Goal: Find specific page/section: Find specific page/section

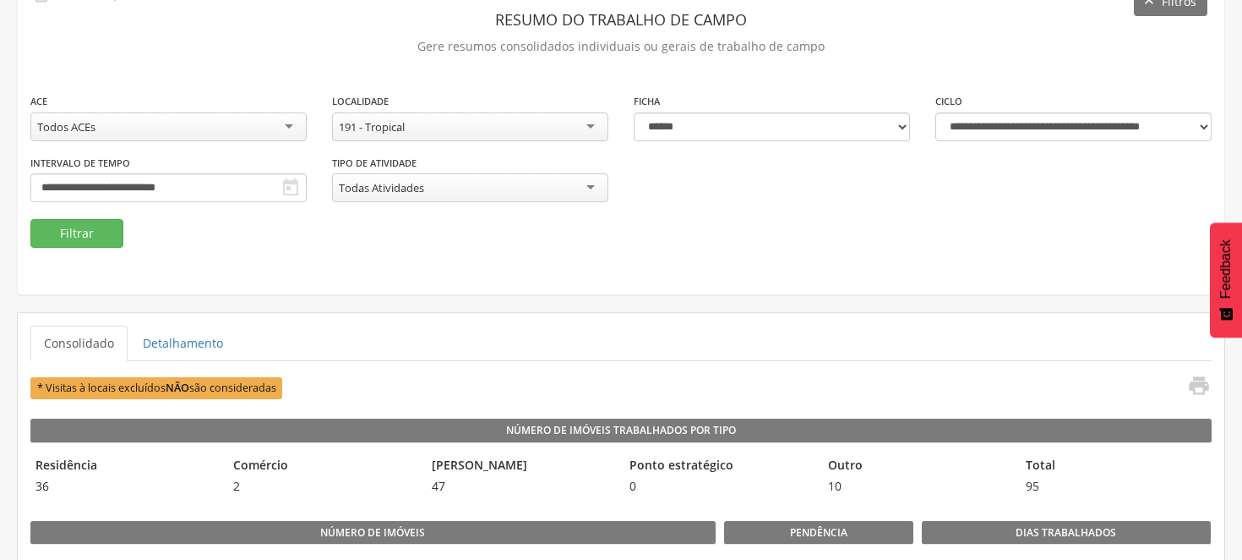
scroll to position [94, 0]
click at [592, 123] on div "191 - Tropical" at bounding box center [470, 126] width 276 height 29
click at [590, 121] on div "191 - Tropical" at bounding box center [470, 126] width 276 height 29
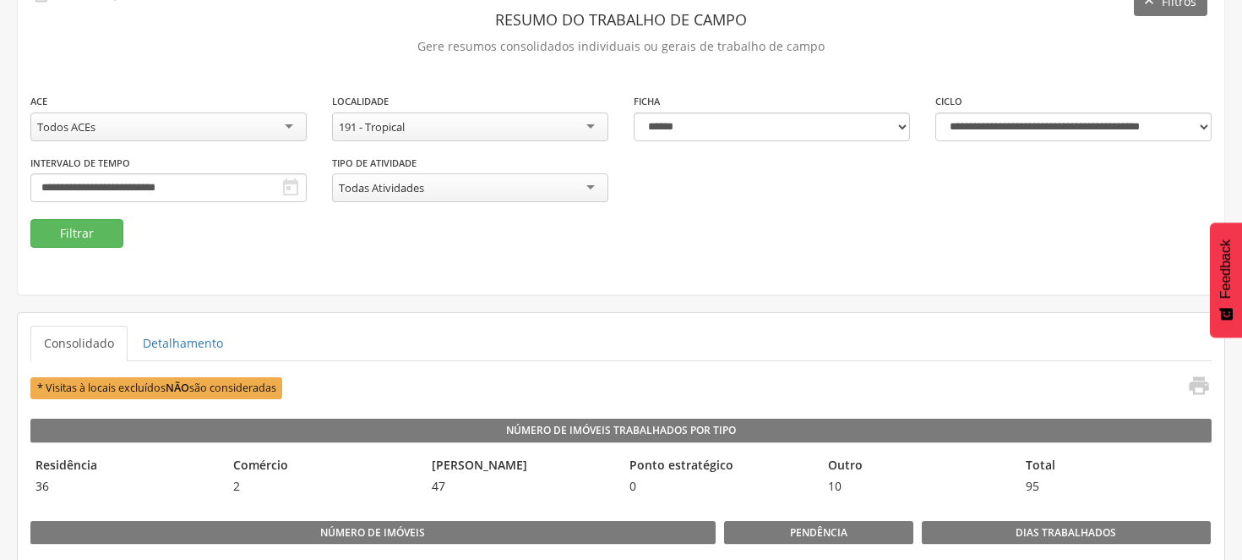
click at [592, 124] on div "191 - Tropical" at bounding box center [470, 126] width 276 height 29
click at [99, 223] on button "Filtrar" at bounding box center [76, 233] width 93 height 29
click at [434, 128] on div "187 - [GEOGRAPHIC_DATA]" at bounding box center [406, 126] width 134 height 15
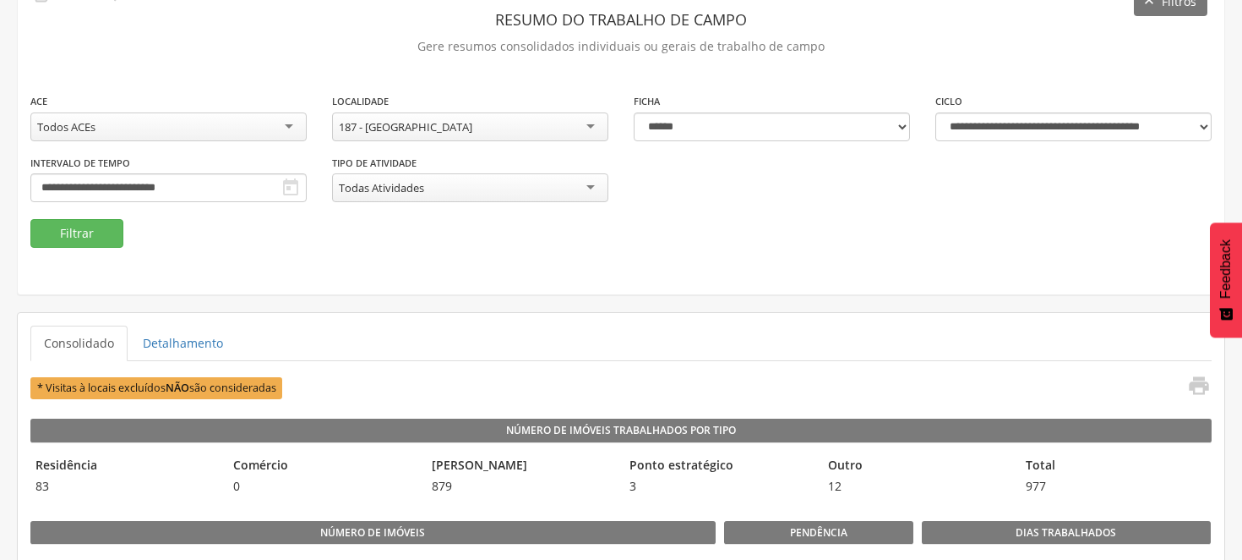
click at [723, 239] on fieldset "**********" at bounding box center [621, 170] width 1182 height 156
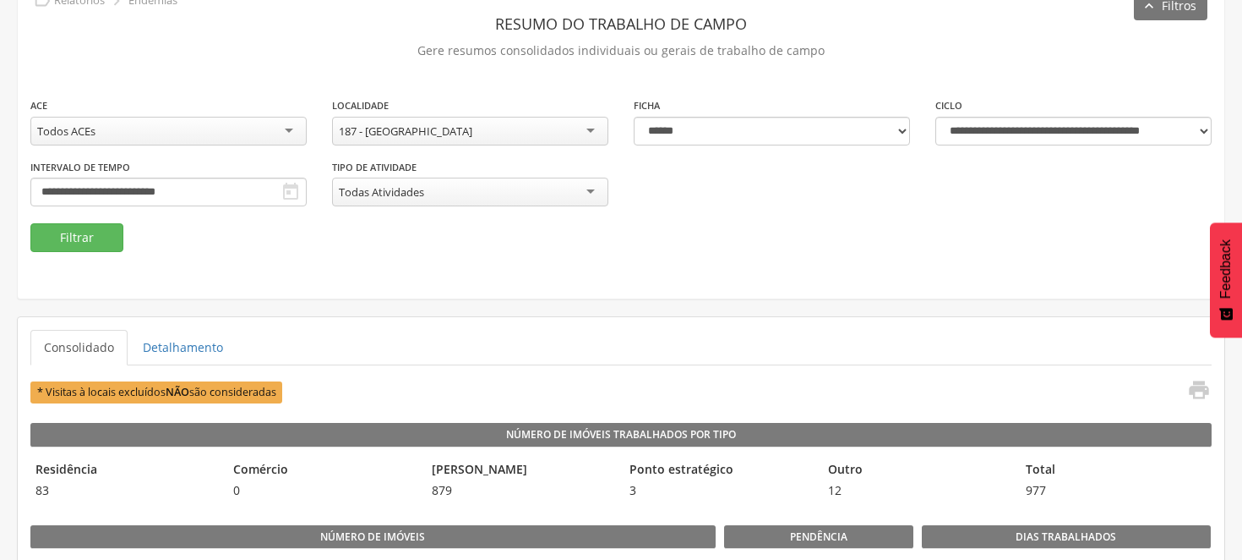
scroll to position [0, 0]
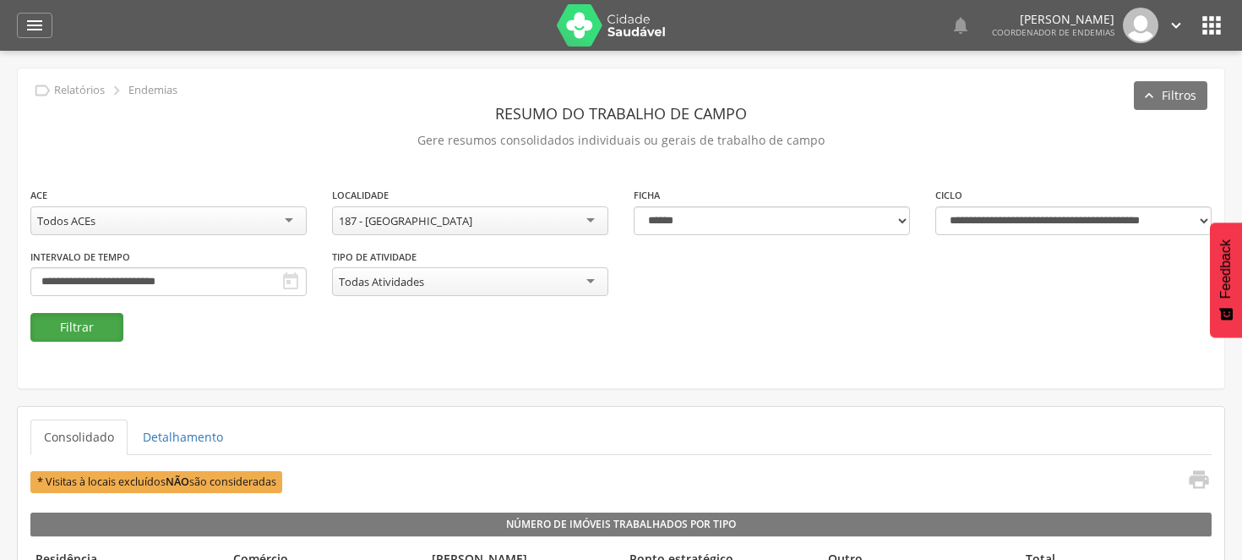
click at [70, 319] on button "Filtrar" at bounding box center [76, 327] width 93 height 29
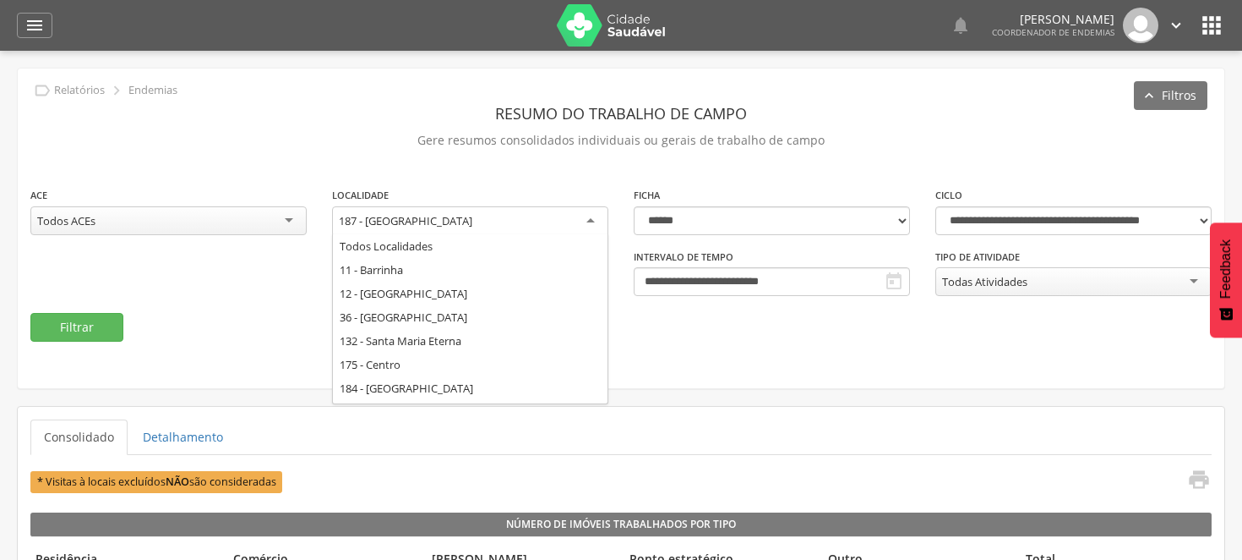
click at [594, 216] on div "187 - [GEOGRAPHIC_DATA]" at bounding box center [470, 221] width 276 height 30
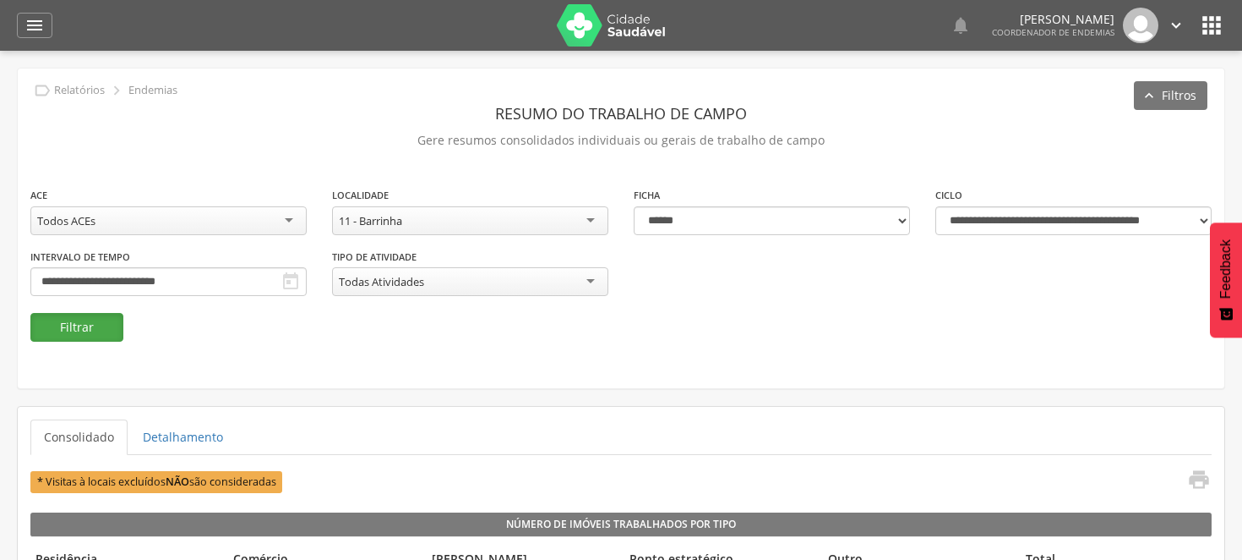
click at [111, 323] on button "Filtrar" at bounding box center [76, 327] width 93 height 29
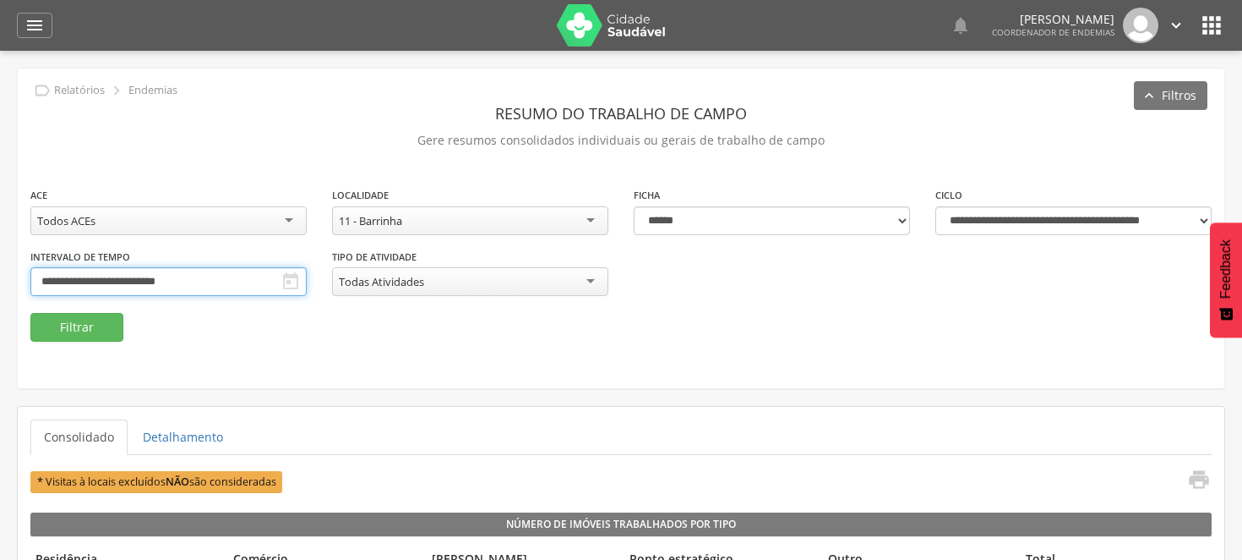
click at [307, 282] on input "**********" at bounding box center [168, 281] width 276 height 29
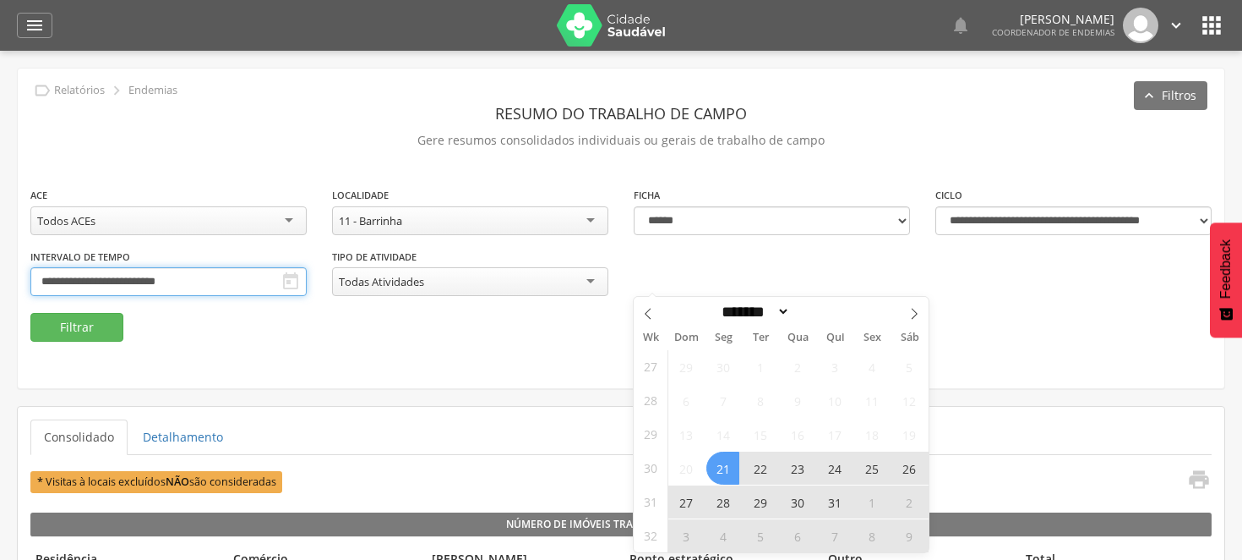
scroll to position [94, 0]
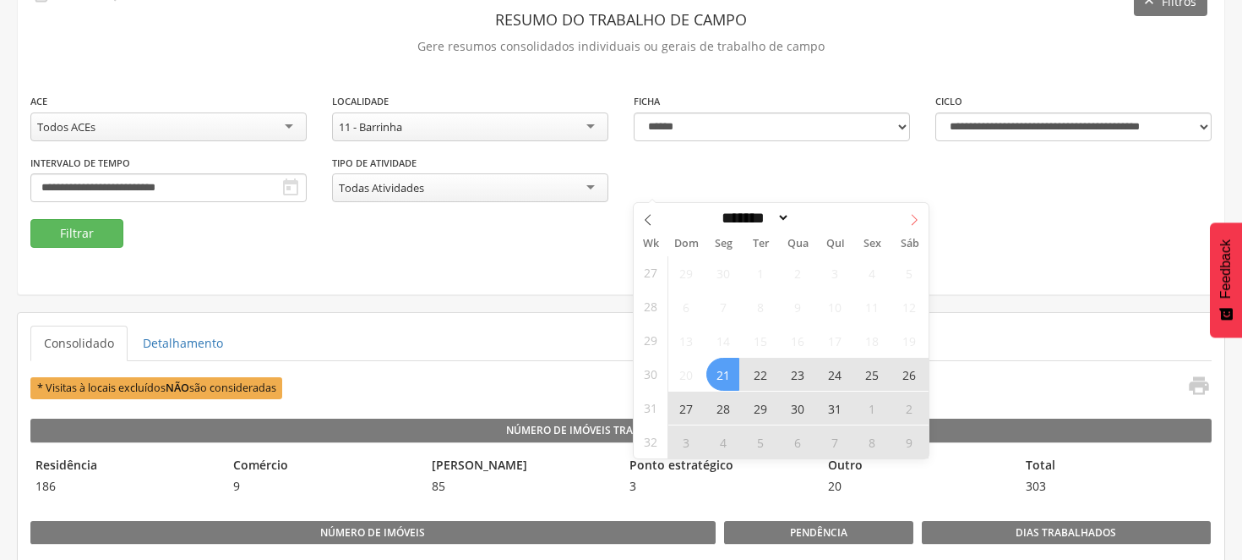
click at [910, 216] on icon at bounding box center [915, 220] width 12 height 12
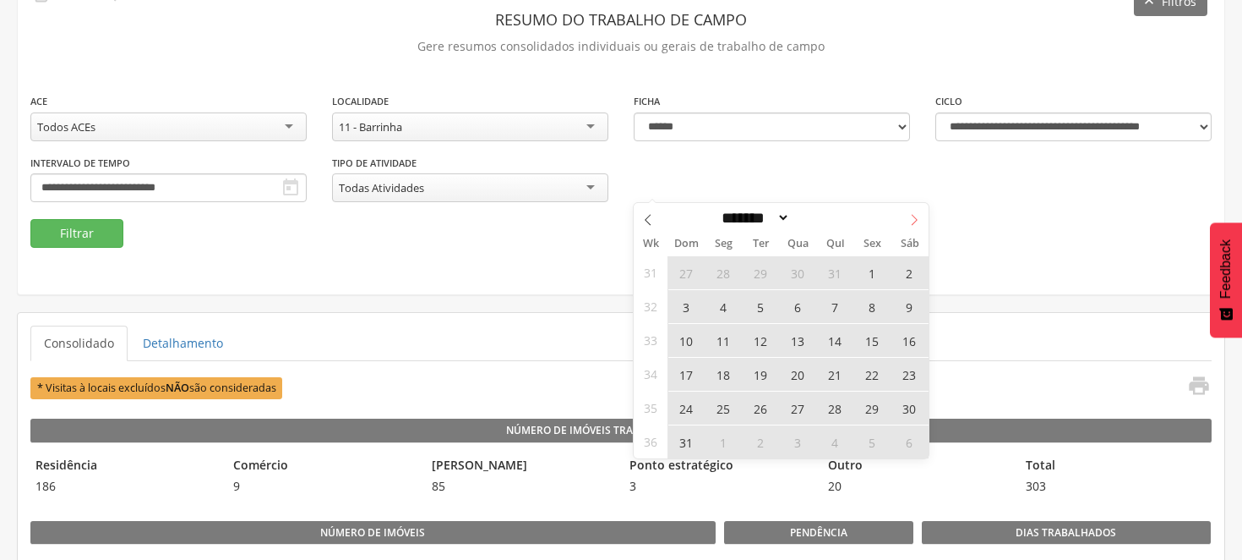
click at [911, 216] on icon at bounding box center [915, 220] width 12 height 12
select select "*"
click at [691, 401] on span "28" at bounding box center [685, 407] width 33 height 33
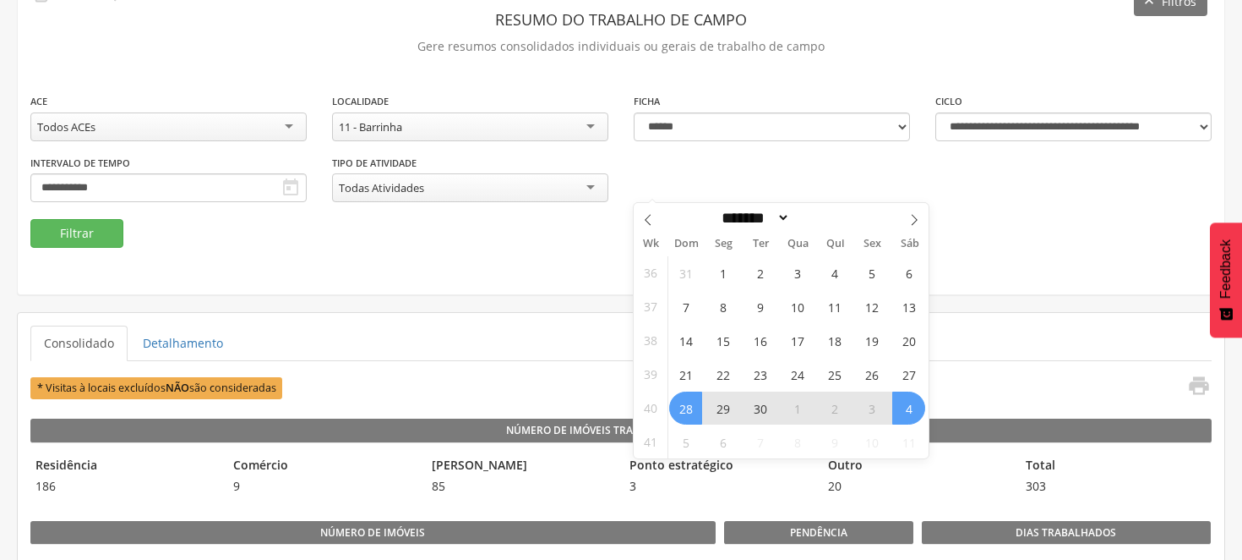
click at [903, 396] on span "4" at bounding box center [908, 407] width 33 height 33
type input "**********"
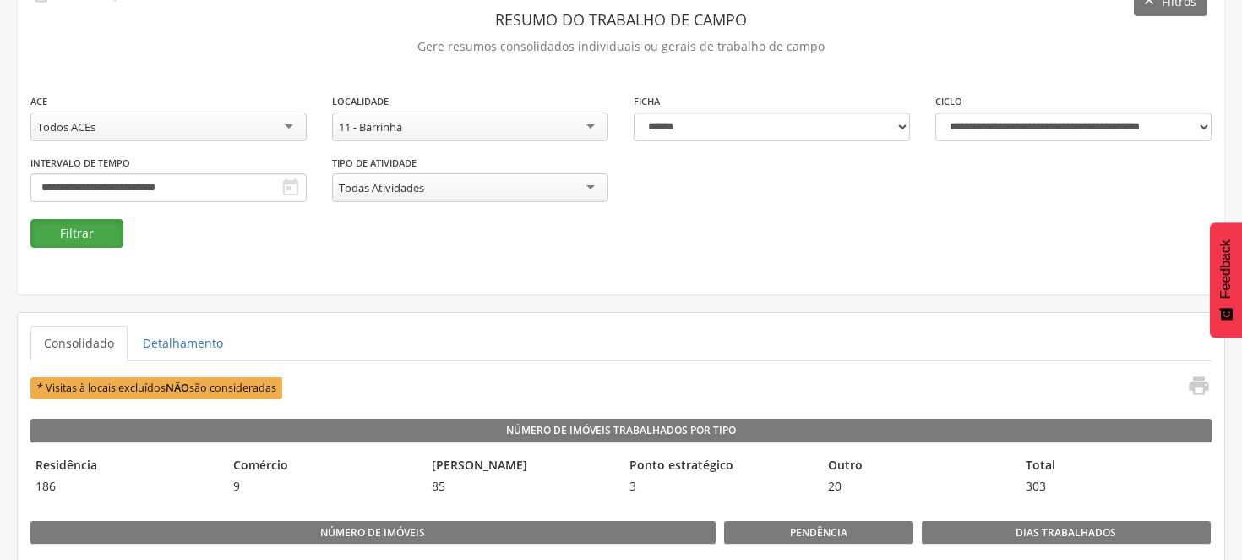
click at [110, 223] on button "Filtrar" at bounding box center [76, 233] width 93 height 29
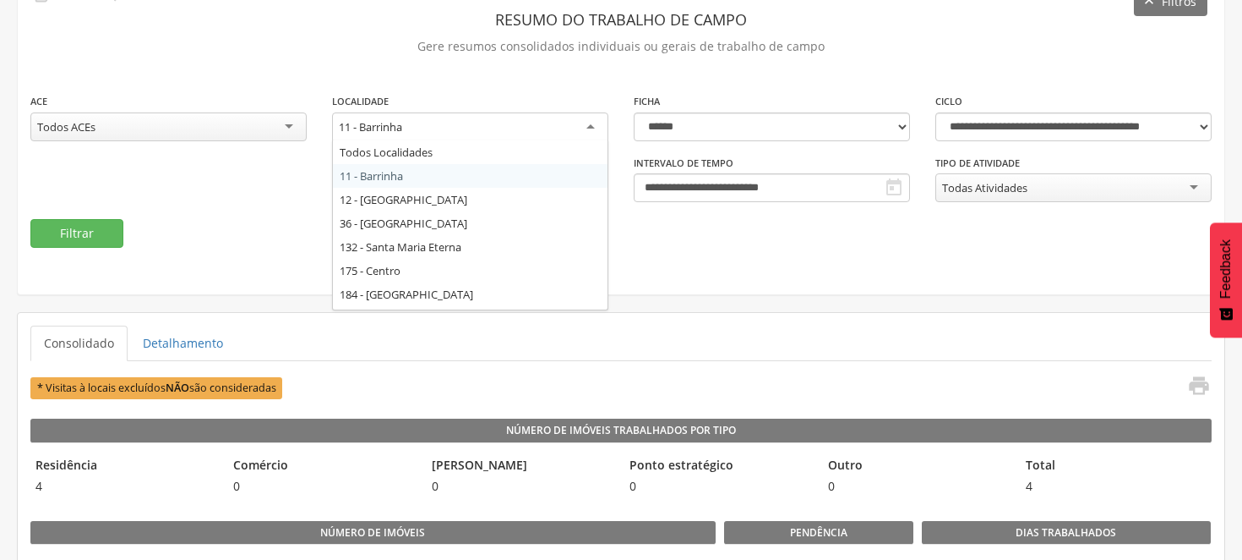
click at [587, 128] on div "11 - Barrinha" at bounding box center [470, 127] width 276 height 30
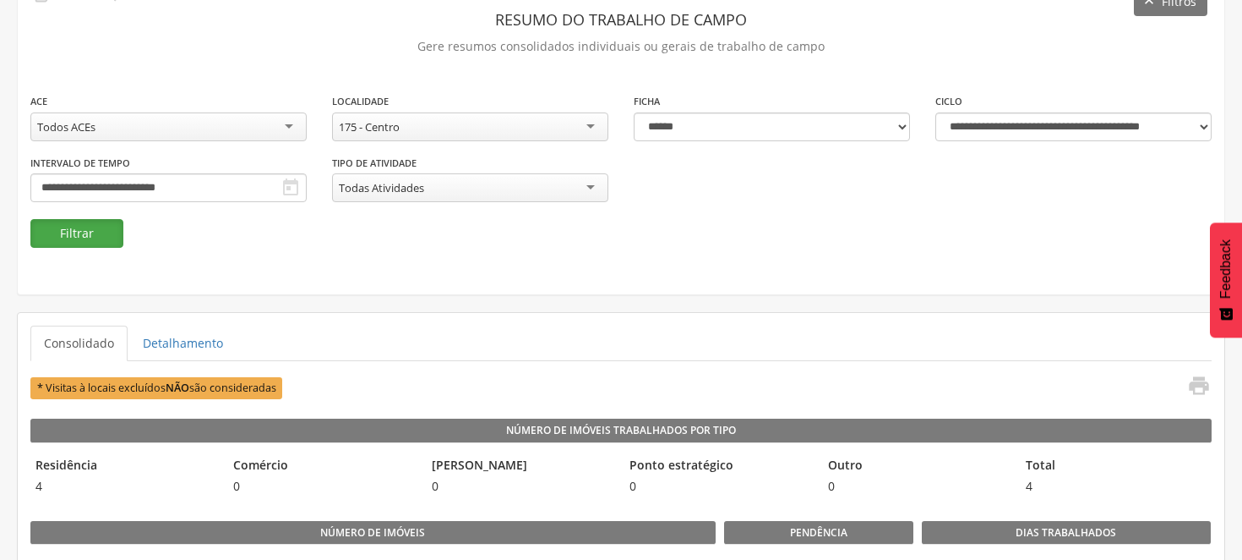
click at [66, 234] on button "Filtrar" at bounding box center [76, 233] width 93 height 29
click at [590, 128] on div "175 - Centro" at bounding box center [470, 126] width 276 height 29
click at [81, 237] on button "Filtrar" at bounding box center [76, 233] width 93 height 29
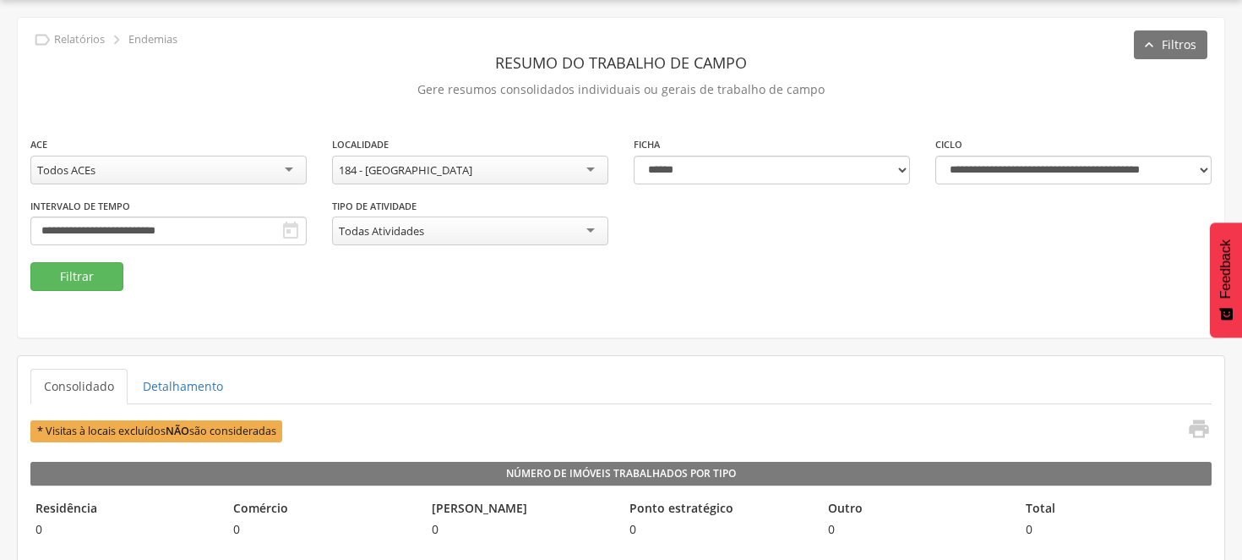
scroll to position [94, 0]
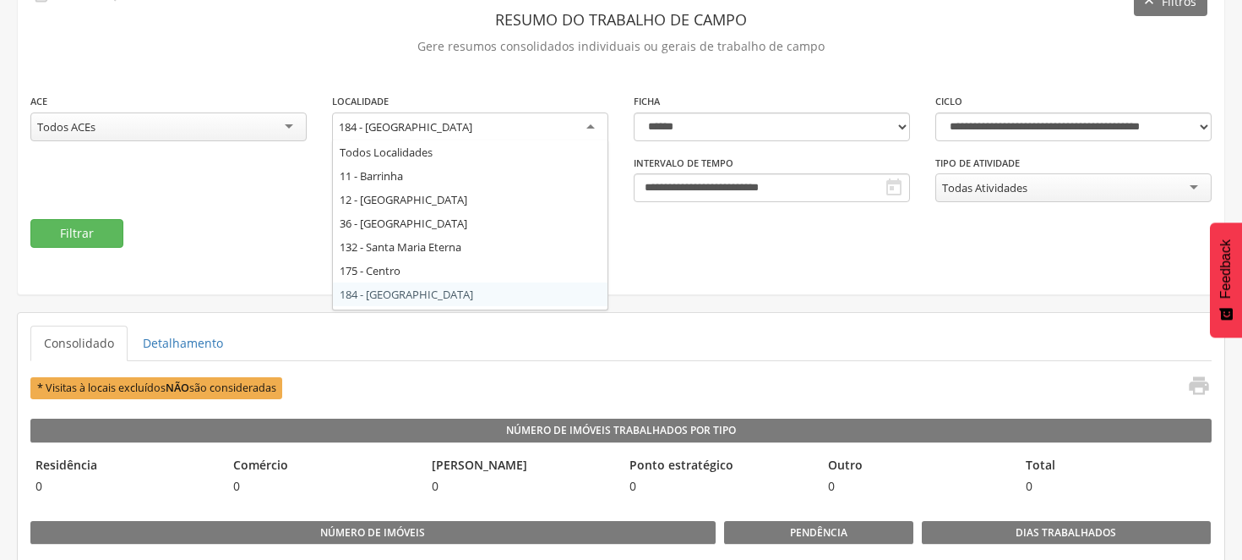
click at [593, 120] on div "184 - [GEOGRAPHIC_DATA]" at bounding box center [470, 127] width 276 height 30
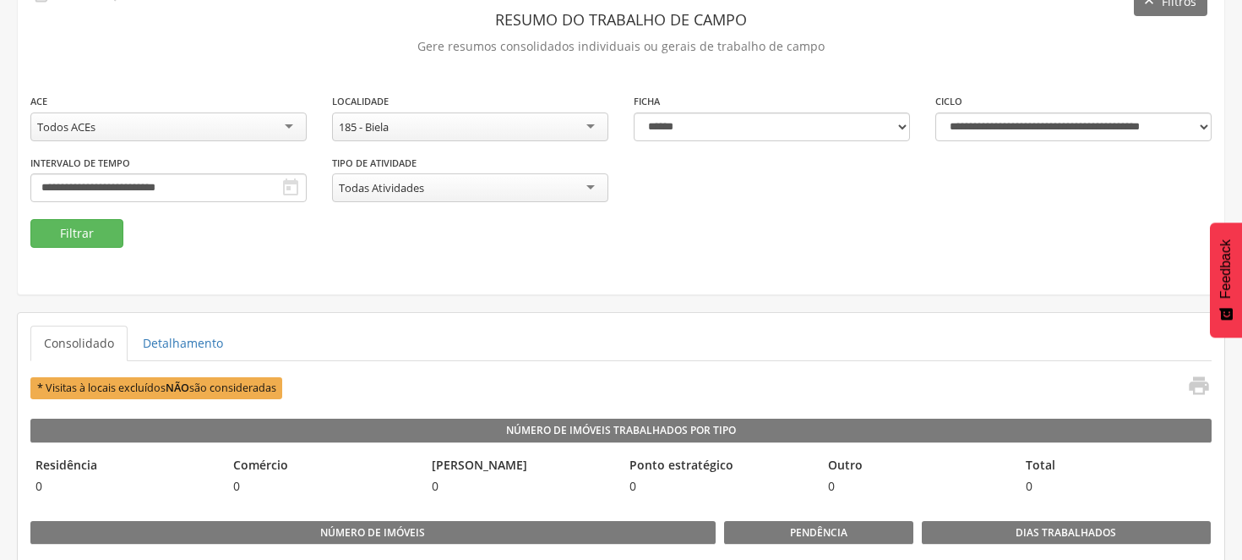
scroll to position [0, 0]
click at [76, 228] on button "Filtrar" at bounding box center [76, 233] width 93 height 29
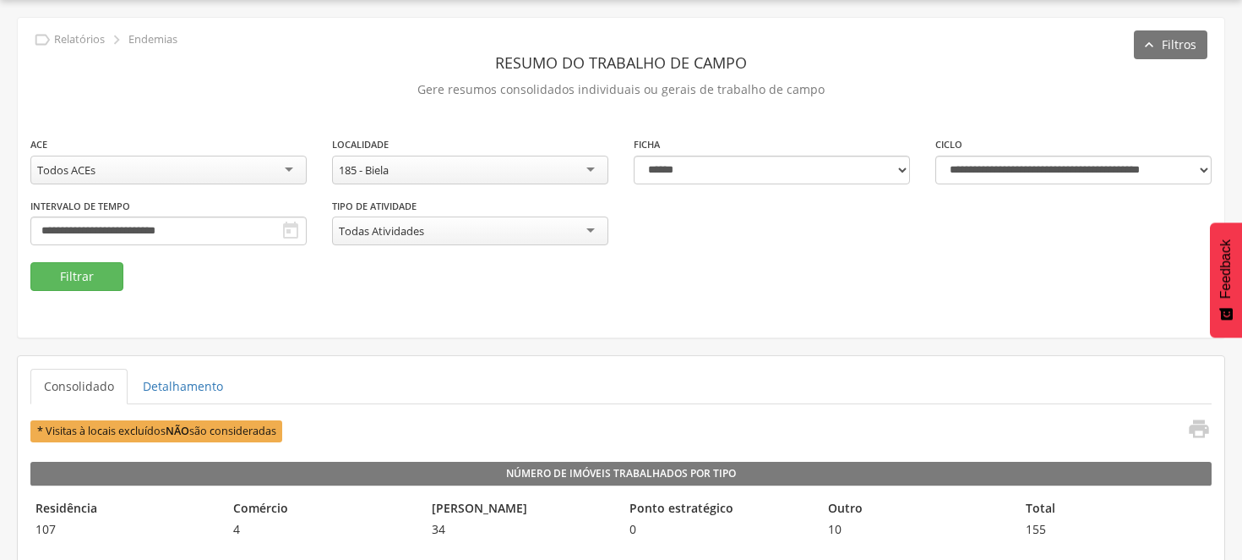
scroll to position [94, 0]
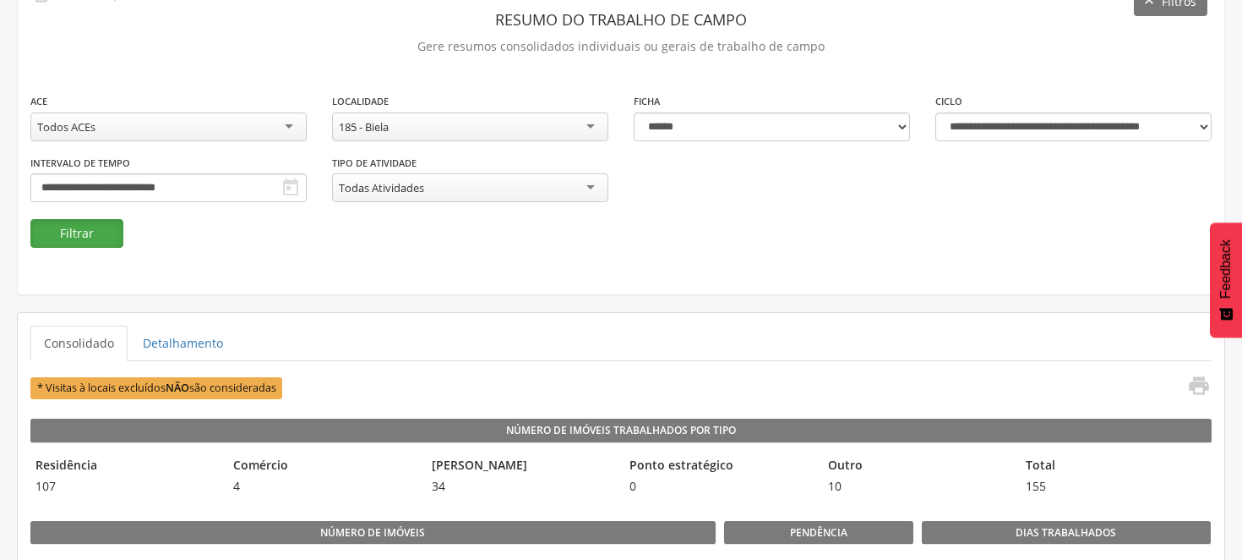
click at [100, 226] on button "Filtrar" at bounding box center [76, 233] width 93 height 29
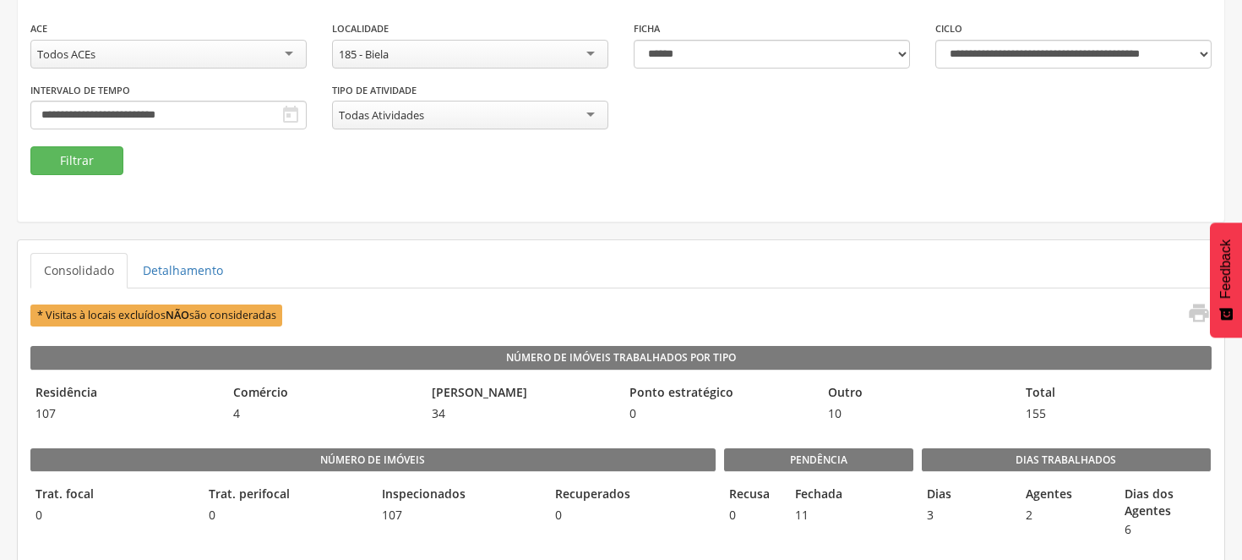
scroll to position [76, 0]
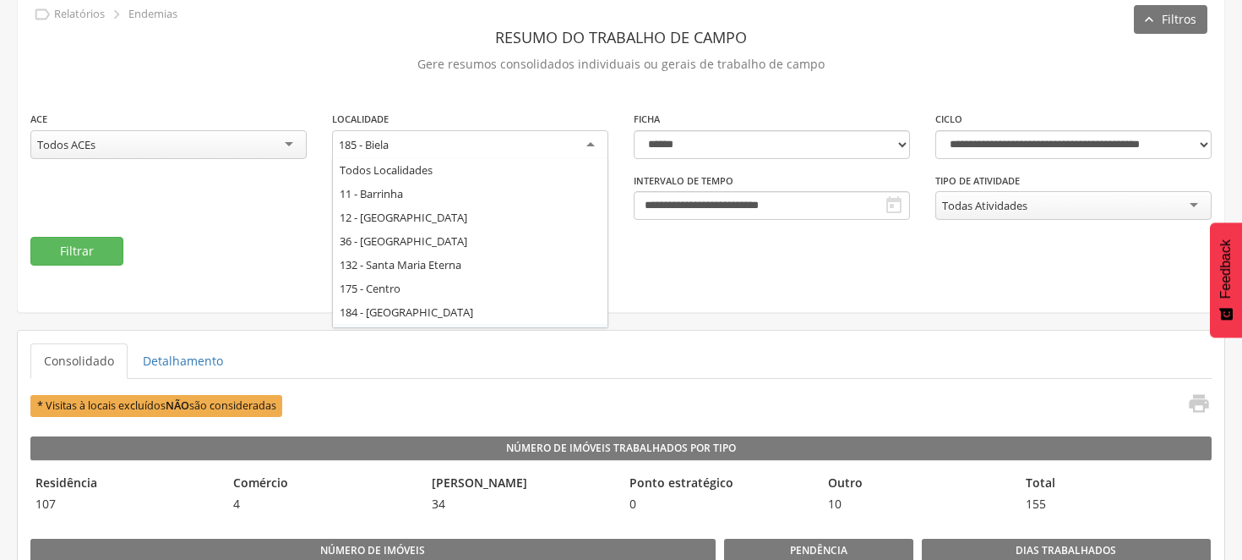
click at [590, 144] on div "185 - Biela" at bounding box center [470, 145] width 276 height 30
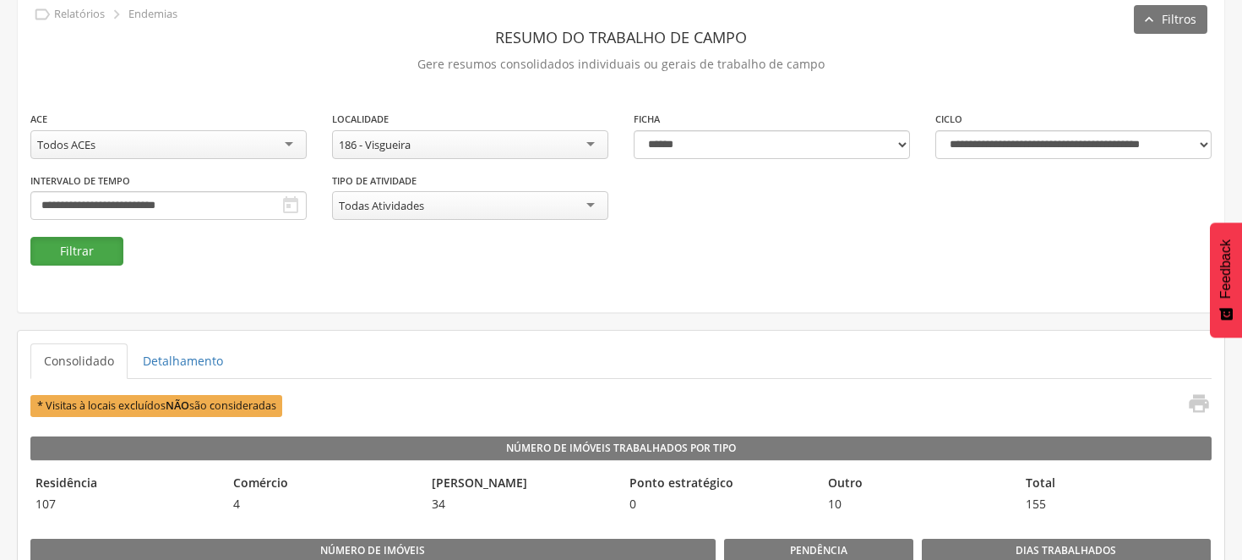
click at [64, 247] on button "Filtrar" at bounding box center [76, 251] width 93 height 29
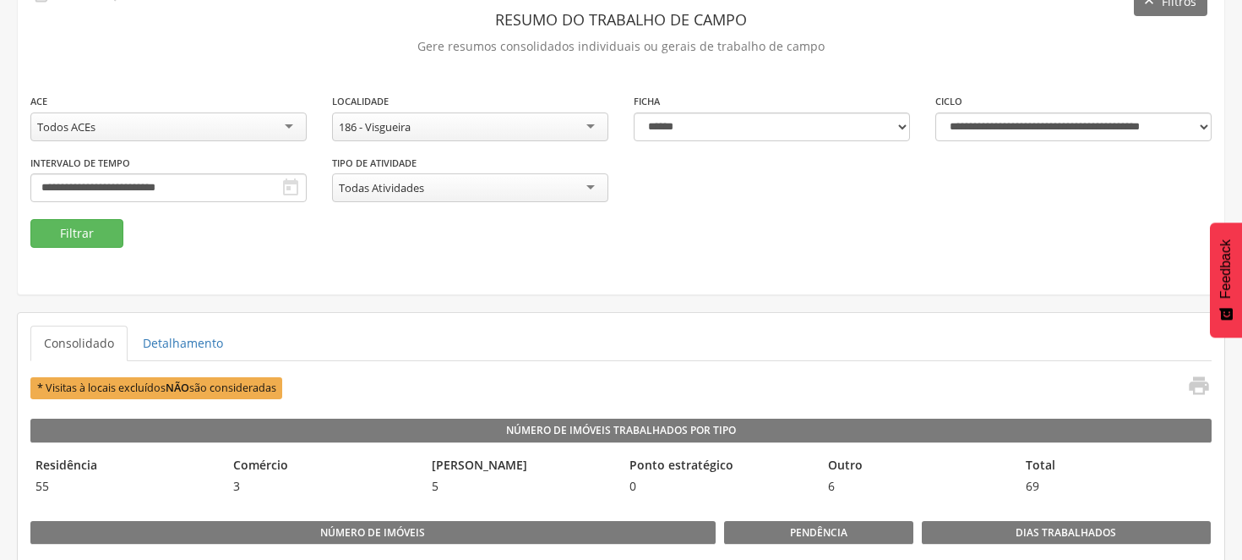
scroll to position [188, 0]
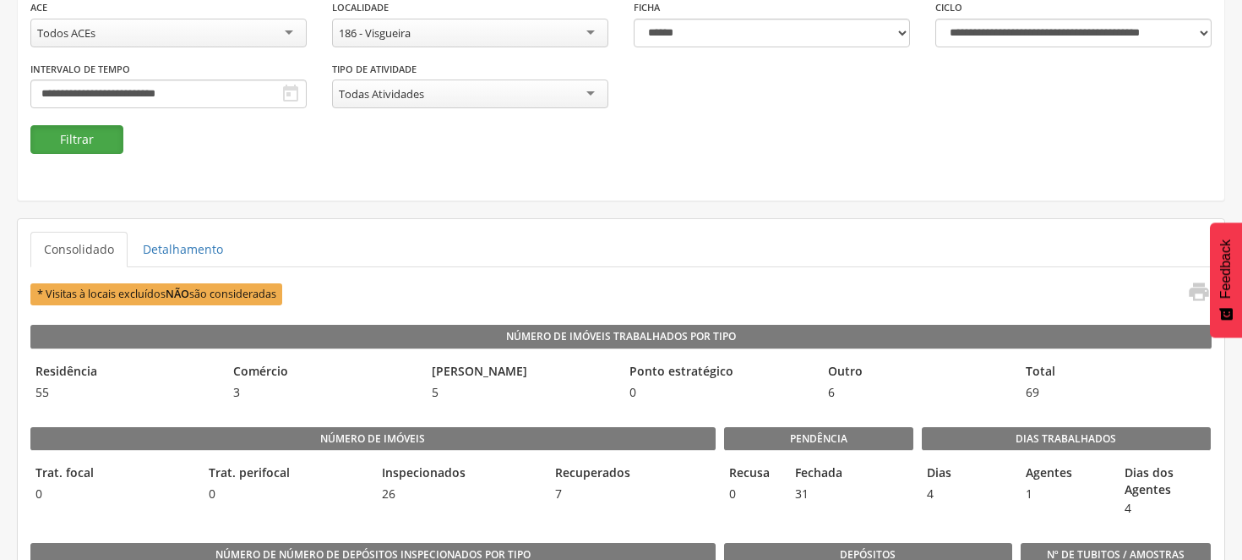
click at [73, 145] on button "Filtrar" at bounding box center [76, 139] width 93 height 29
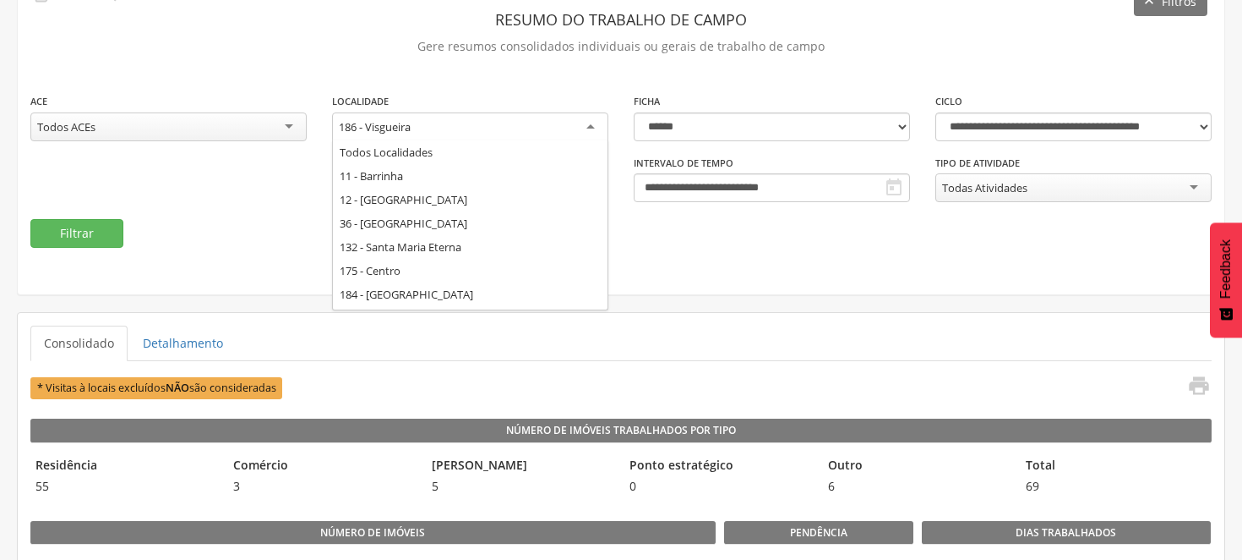
click at [589, 118] on div "186 - Visgueira" at bounding box center [470, 127] width 276 height 30
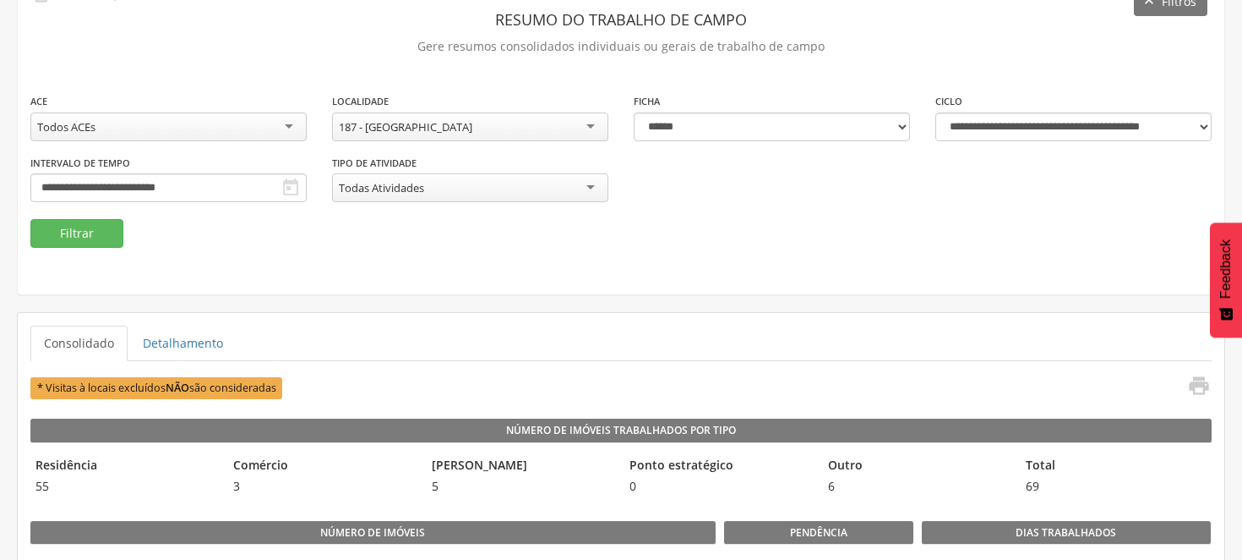
scroll to position [0, 0]
click at [91, 224] on button "Filtrar" at bounding box center [76, 233] width 93 height 29
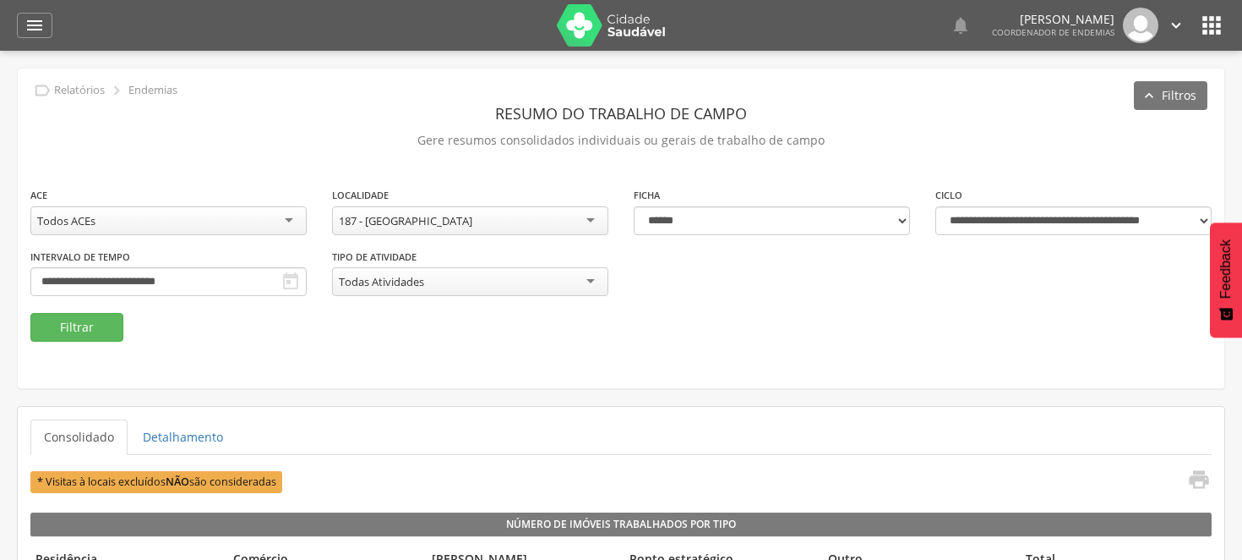
click at [596, 220] on div "187 - [GEOGRAPHIC_DATA]" at bounding box center [470, 220] width 276 height 29
click at [86, 325] on button "Filtrar" at bounding box center [76, 327] width 93 height 29
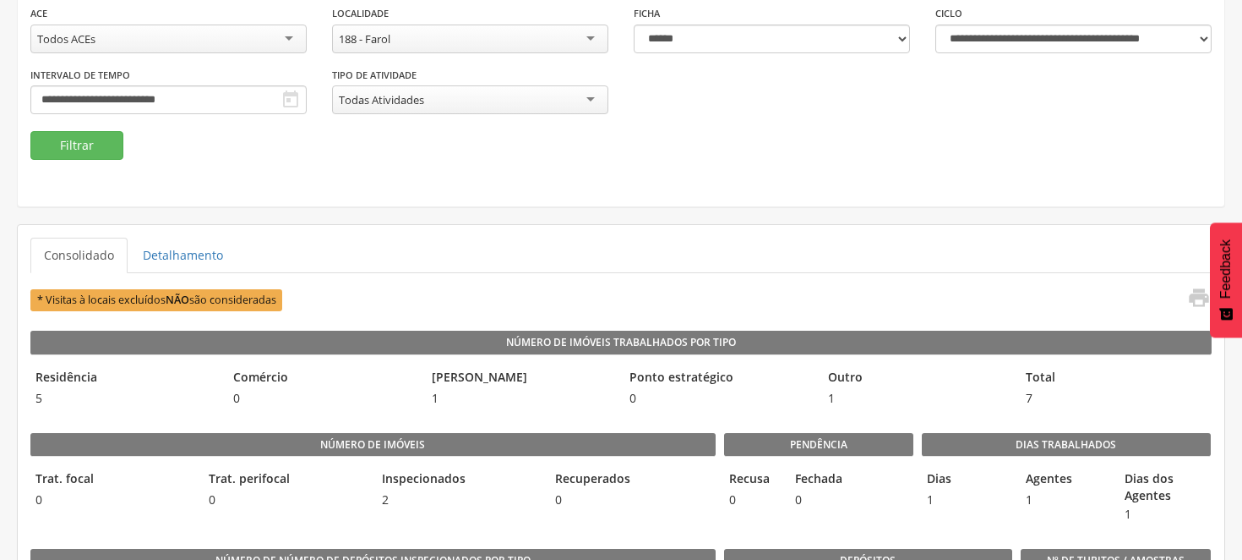
scroll to position [145, 0]
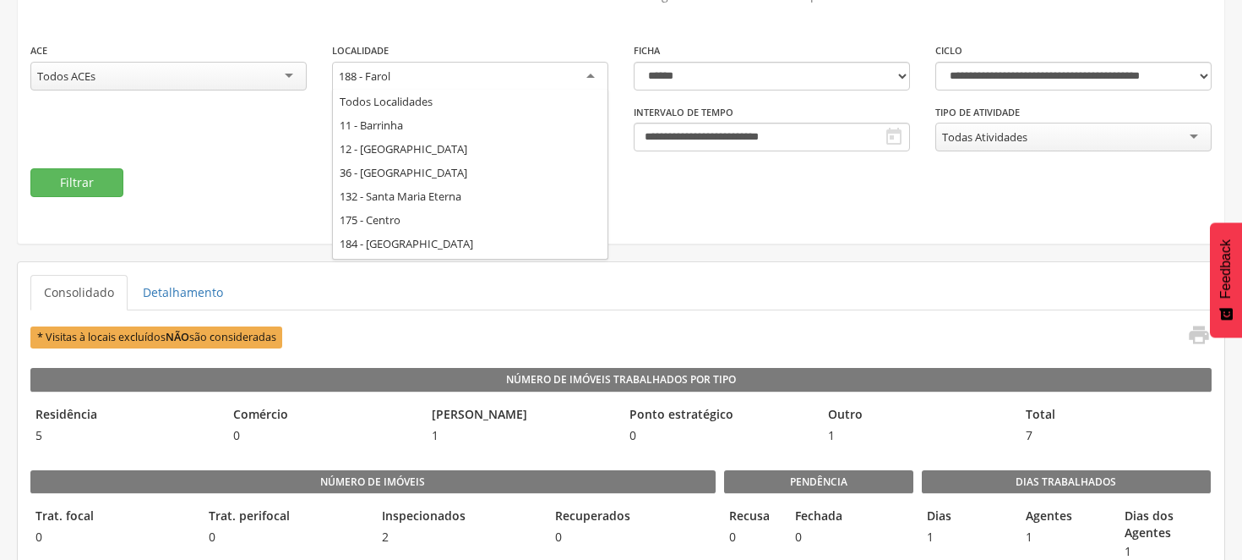
click at [590, 68] on div "188 - Farol" at bounding box center [470, 77] width 276 height 30
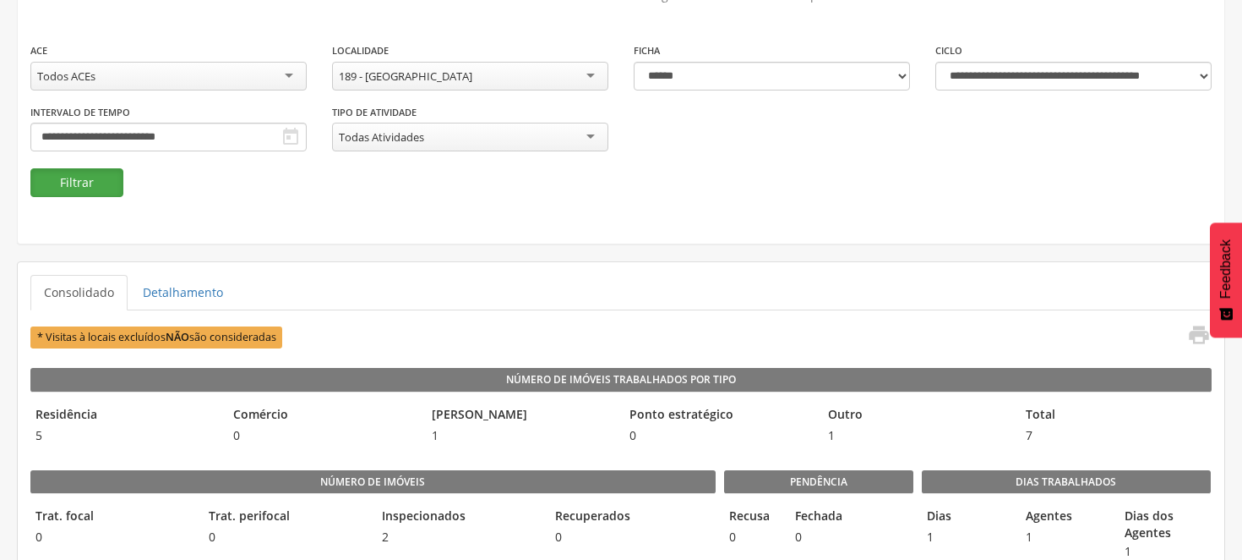
click at [105, 184] on button "Filtrar" at bounding box center [76, 182] width 93 height 29
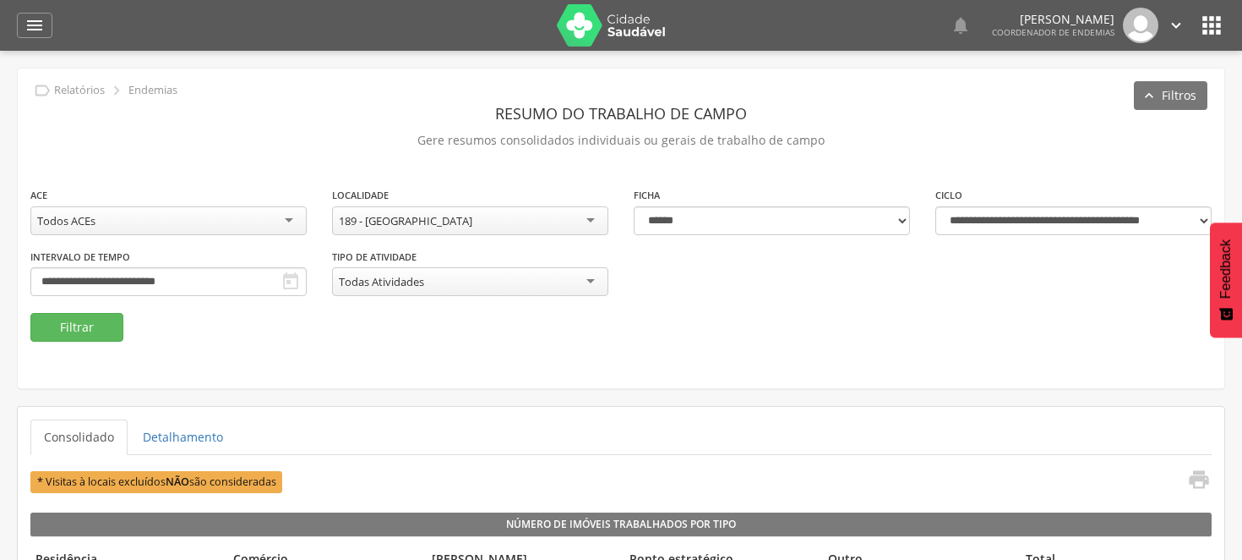
click at [587, 218] on div "189 - [GEOGRAPHIC_DATA]" at bounding box center [470, 220] width 276 height 29
click at [114, 331] on button "Filtrar" at bounding box center [76, 327] width 93 height 29
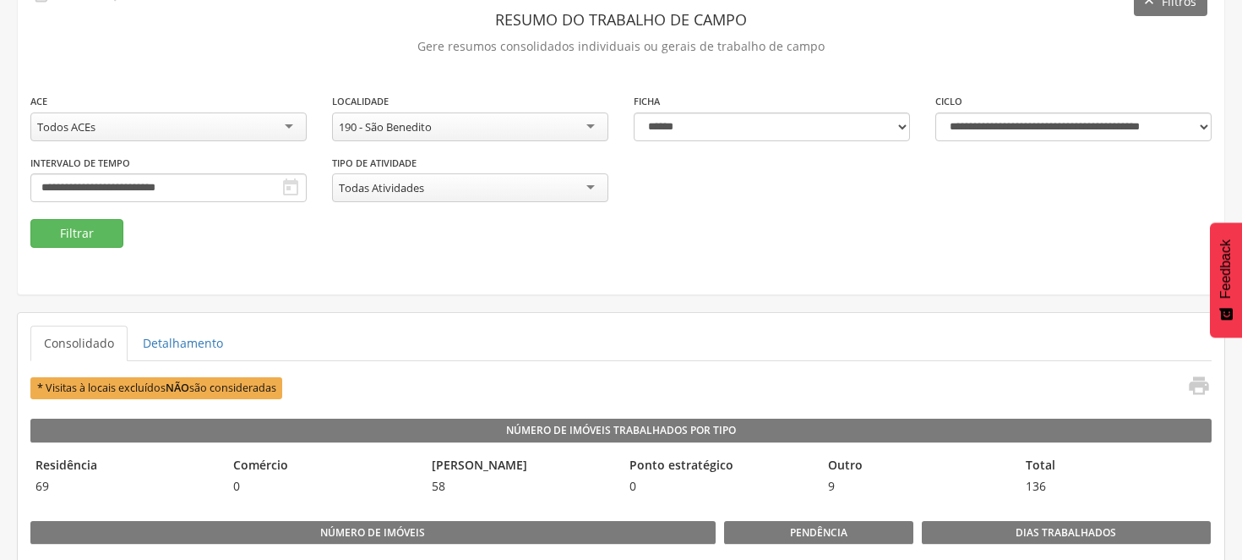
scroll to position [51, 0]
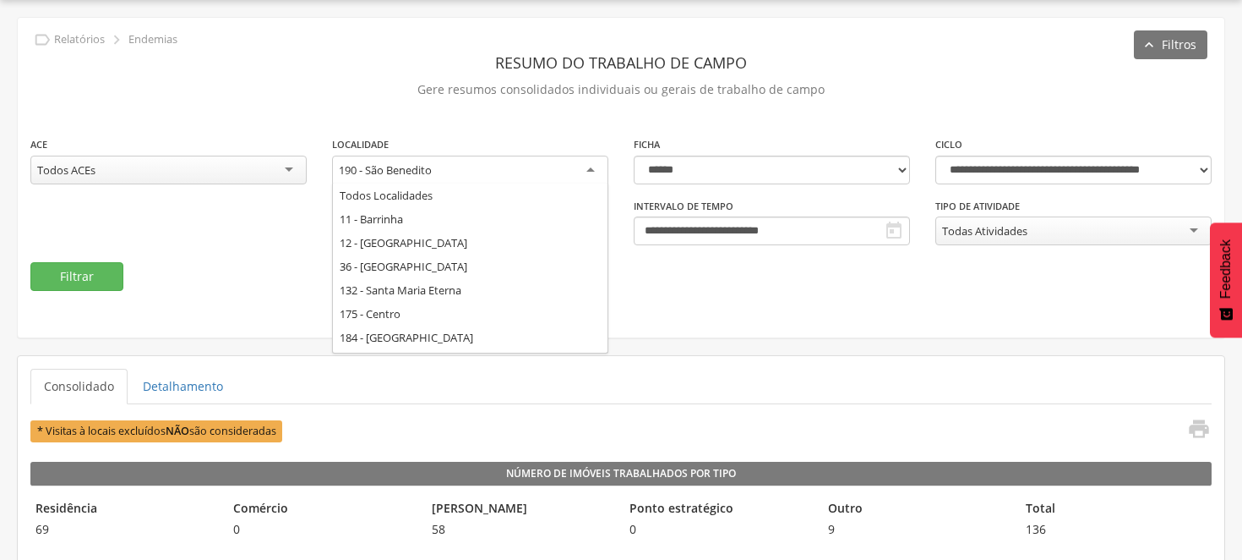
click at [589, 166] on div "190 - São Benedito" at bounding box center [470, 171] width 276 height 30
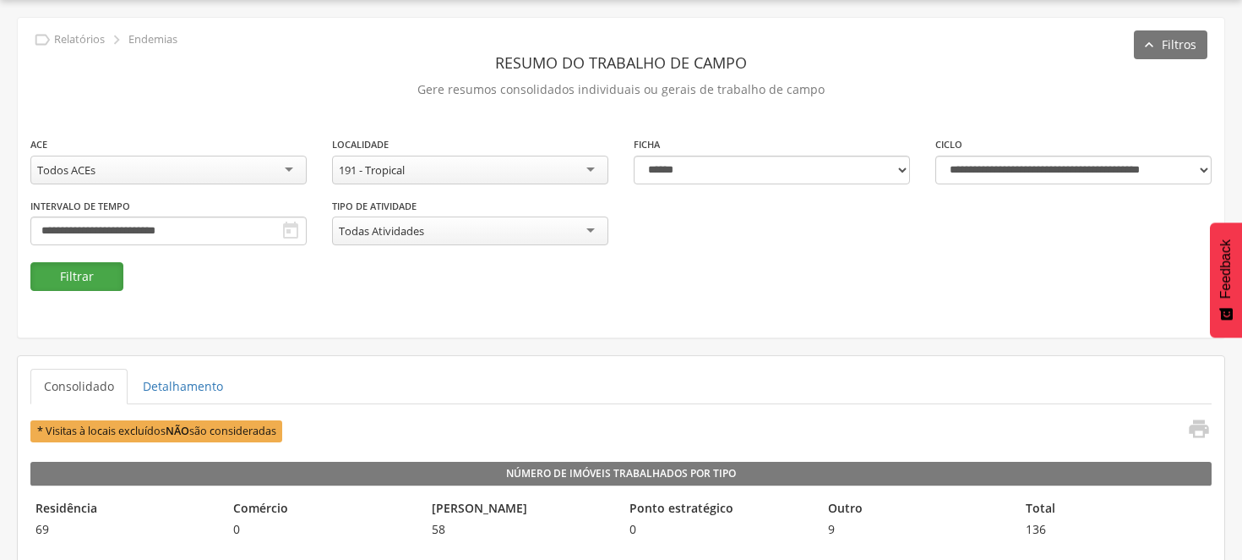
click at [82, 279] on button "Filtrar" at bounding box center [76, 276] width 93 height 29
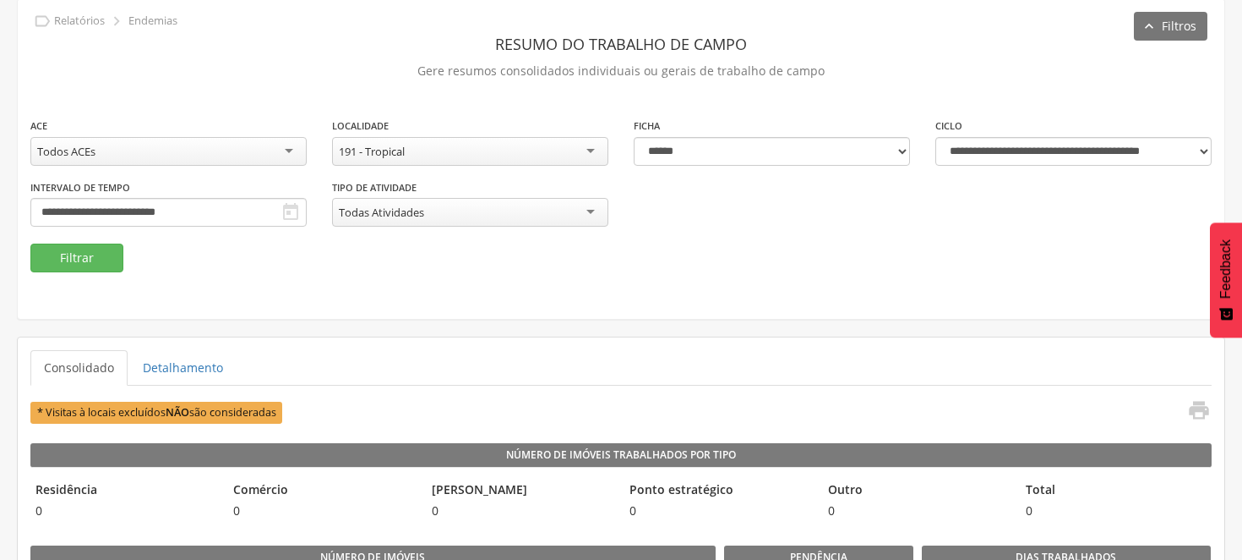
scroll to position [51, 0]
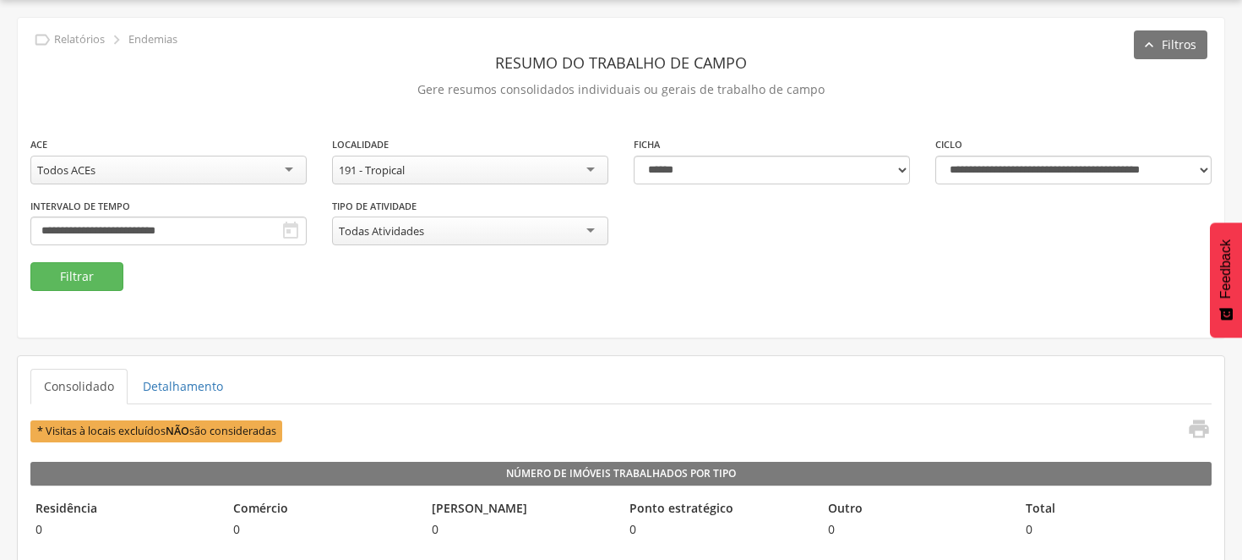
click at [589, 172] on div "191 - Tropical" at bounding box center [470, 170] width 276 height 29
click at [110, 271] on button "Filtrar" at bounding box center [76, 276] width 93 height 29
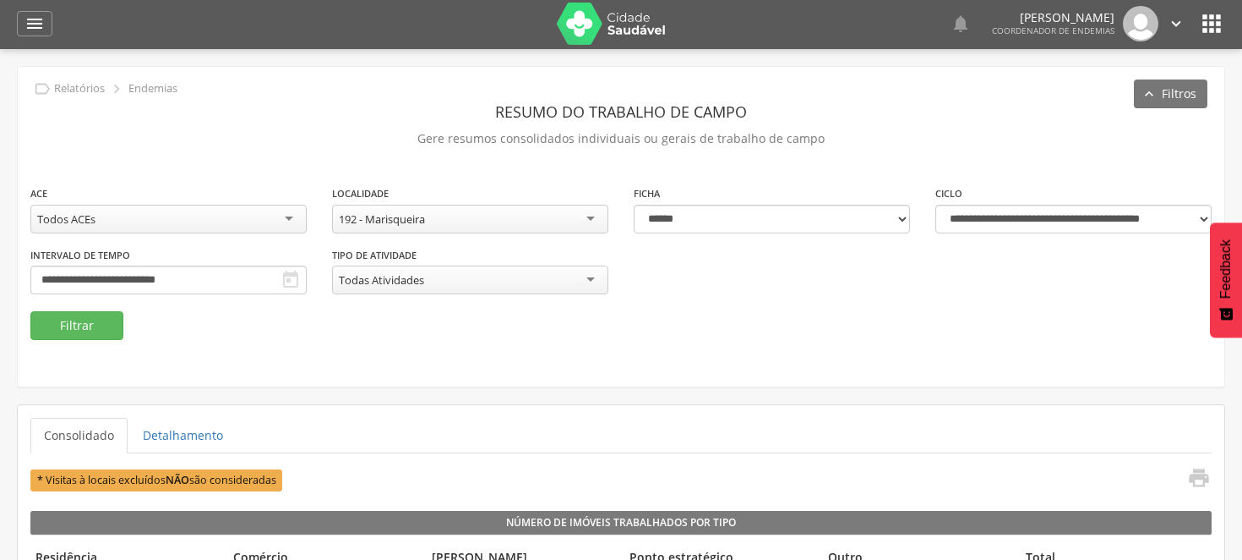
scroll to position [0, 0]
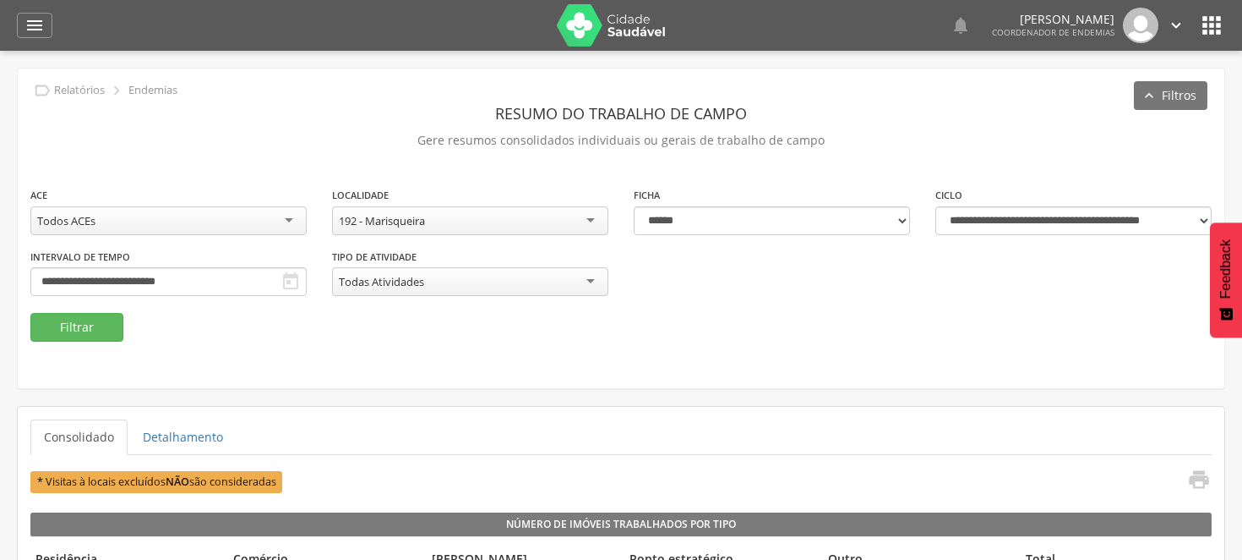
click at [587, 214] on div "192 - Marisqueira" at bounding box center [470, 220] width 276 height 29
click at [79, 330] on button "Filtrar" at bounding box center [76, 327] width 93 height 29
click at [119, 324] on button "Filtrar" at bounding box center [76, 327] width 93 height 29
click at [587, 216] on div "12 - [GEOGRAPHIC_DATA]" at bounding box center [470, 220] width 276 height 29
click at [93, 331] on button "Filtrar" at bounding box center [76, 327] width 93 height 29
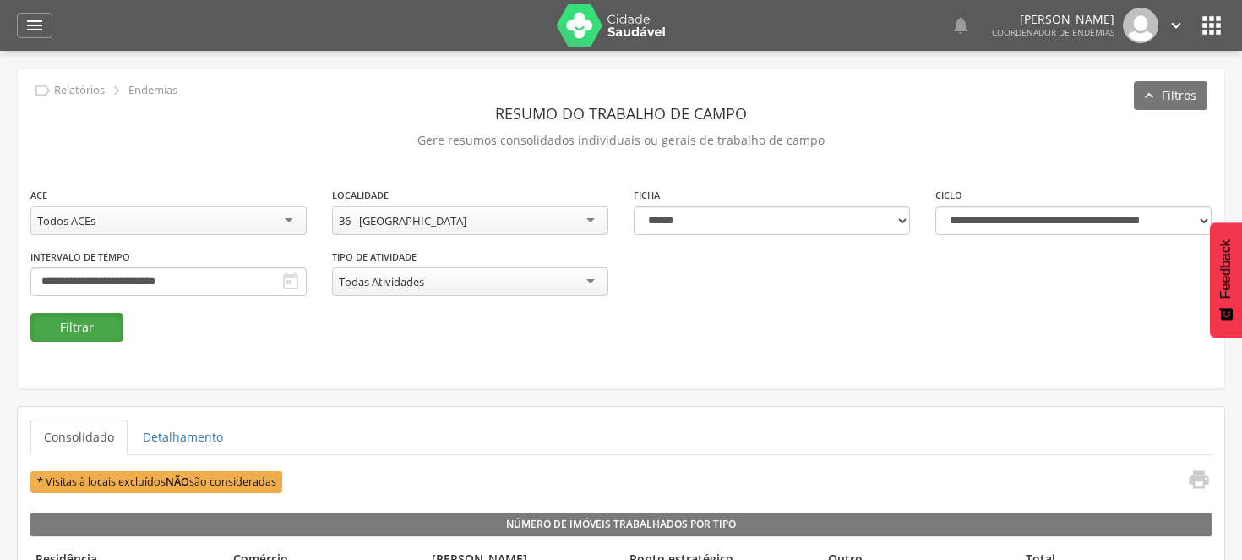
click at [83, 317] on button "Filtrar" at bounding box center [76, 327] width 93 height 29
click at [592, 221] on div "36 - [GEOGRAPHIC_DATA]" at bounding box center [470, 220] width 276 height 29
click at [99, 319] on button "Filtrar" at bounding box center [76, 327] width 93 height 29
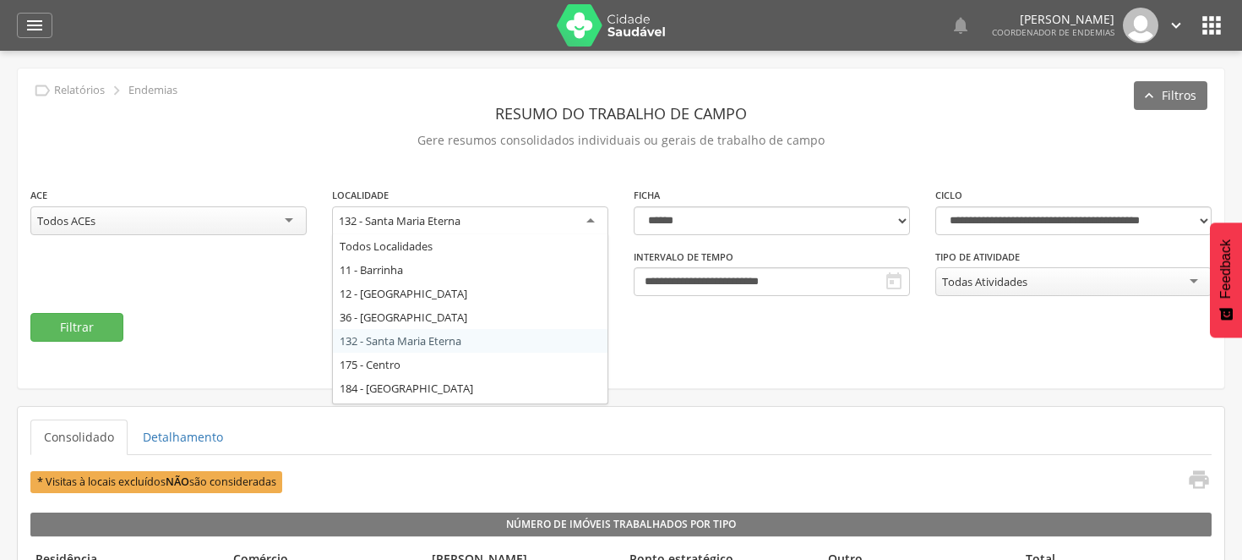
click at [587, 215] on div "132 - Santa Maria Eterna" at bounding box center [470, 221] width 276 height 30
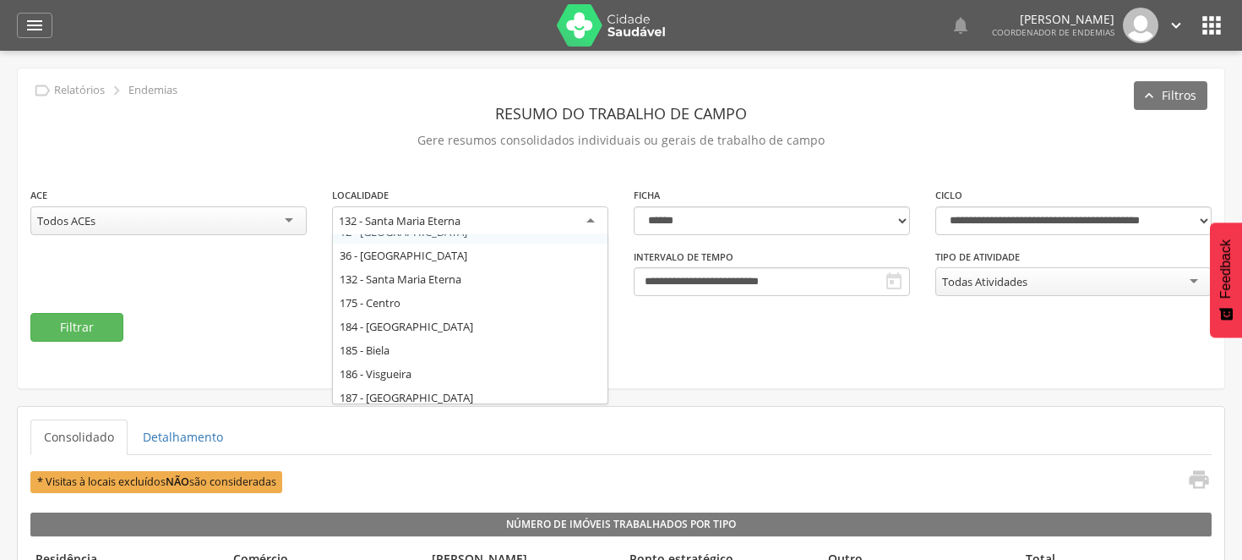
scroll to position [94, 0]
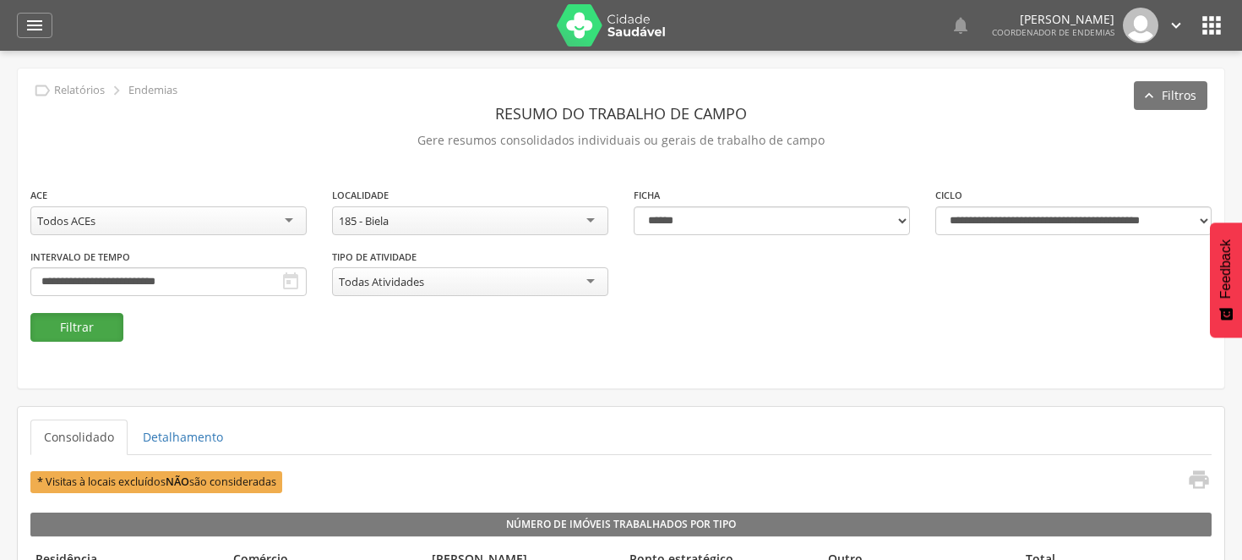
click at [91, 319] on button "Filtrar" at bounding box center [76, 327] width 93 height 29
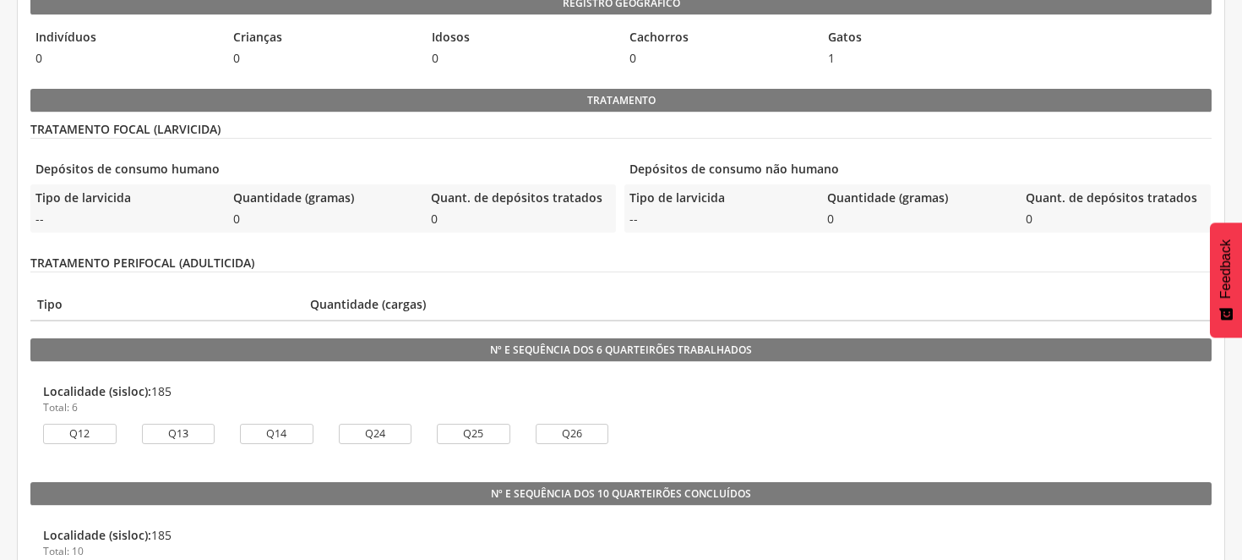
scroll to position [845, 0]
